Goal: Find specific page/section: Find specific page/section

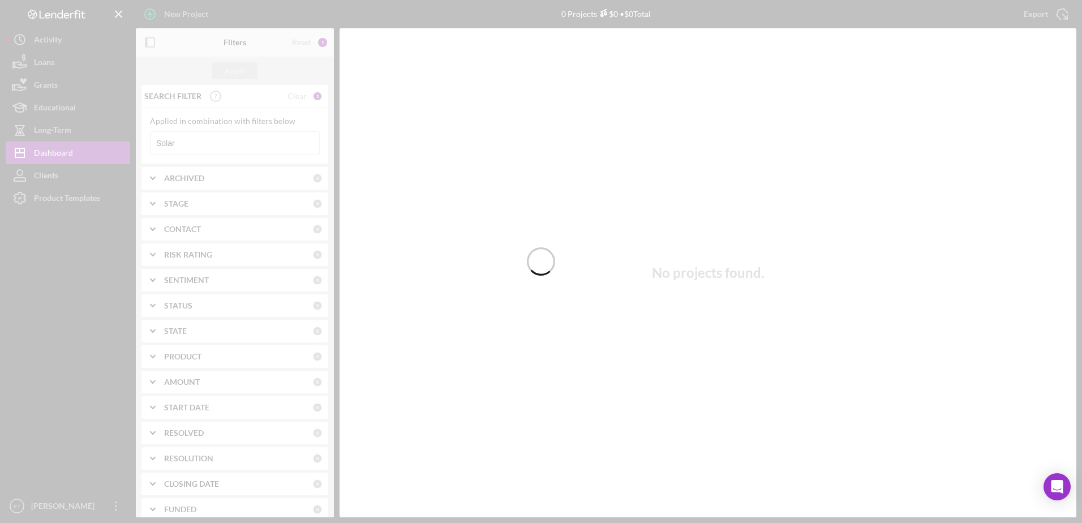
click at [213, 138] on div at bounding box center [541, 261] width 1082 height 523
click at [227, 145] on div at bounding box center [541, 261] width 1082 height 523
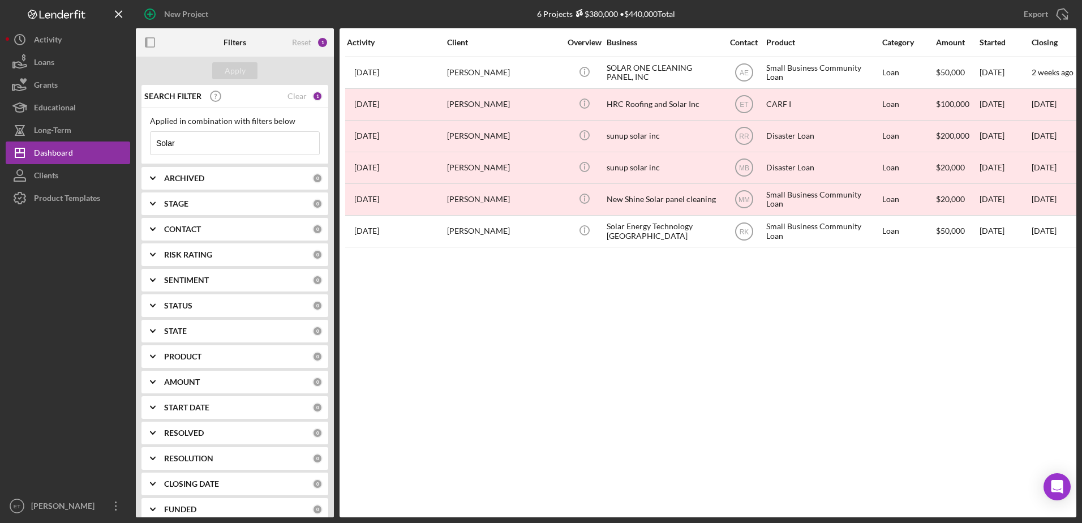
click at [217, 145] on input "Solar" at bounding box center [234, 143] width 169 height 23
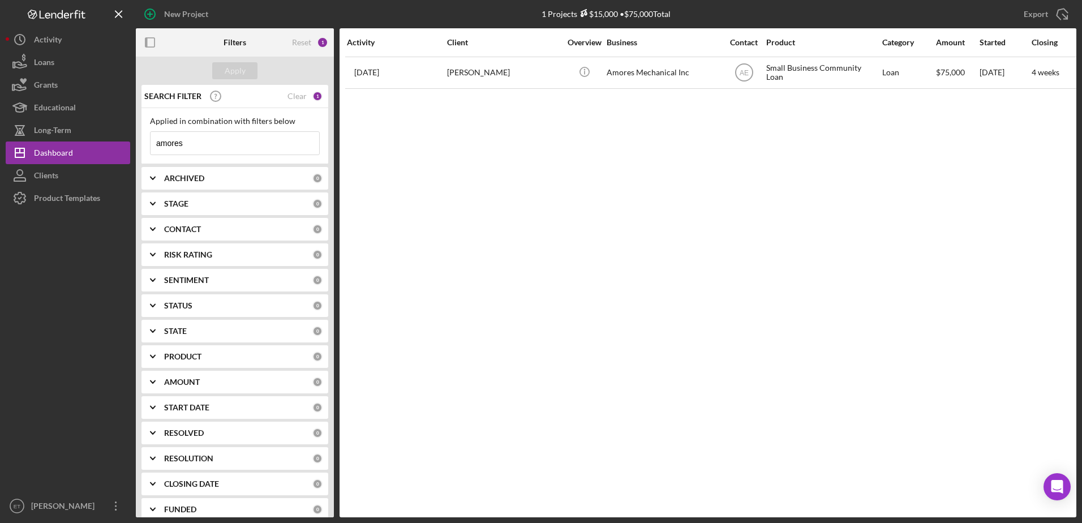
type input "amores"
